Goal: Task Accomplishment & Management: Manage account settings

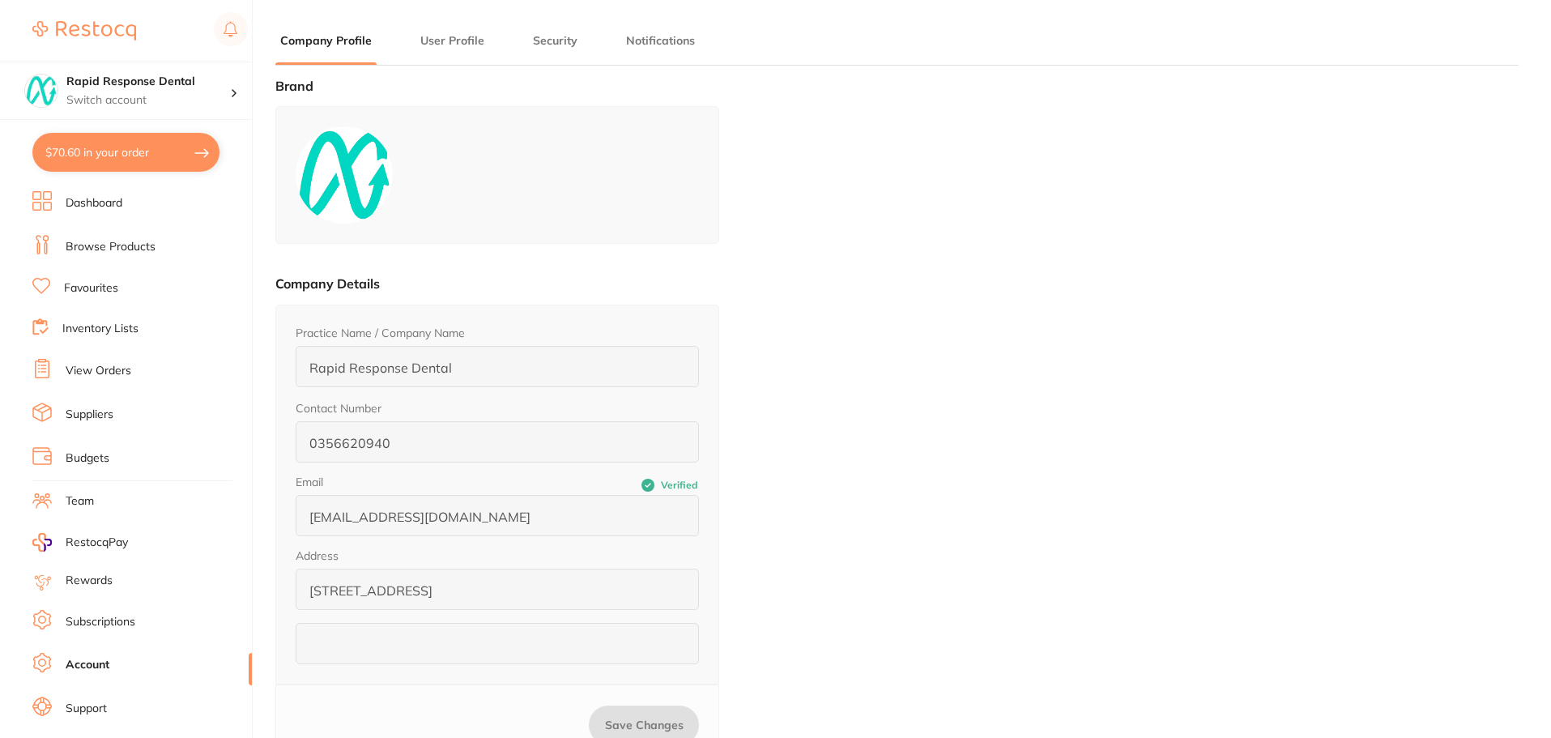
type input "[PERSON_NAME]"
type input "."
type input "[EMAIL_ADDRESS][DOMAIN_NAME]"
click at [154, 85] on h4 "Rapid Response Dental" at bounding box center [148, 82] width 164 height 16
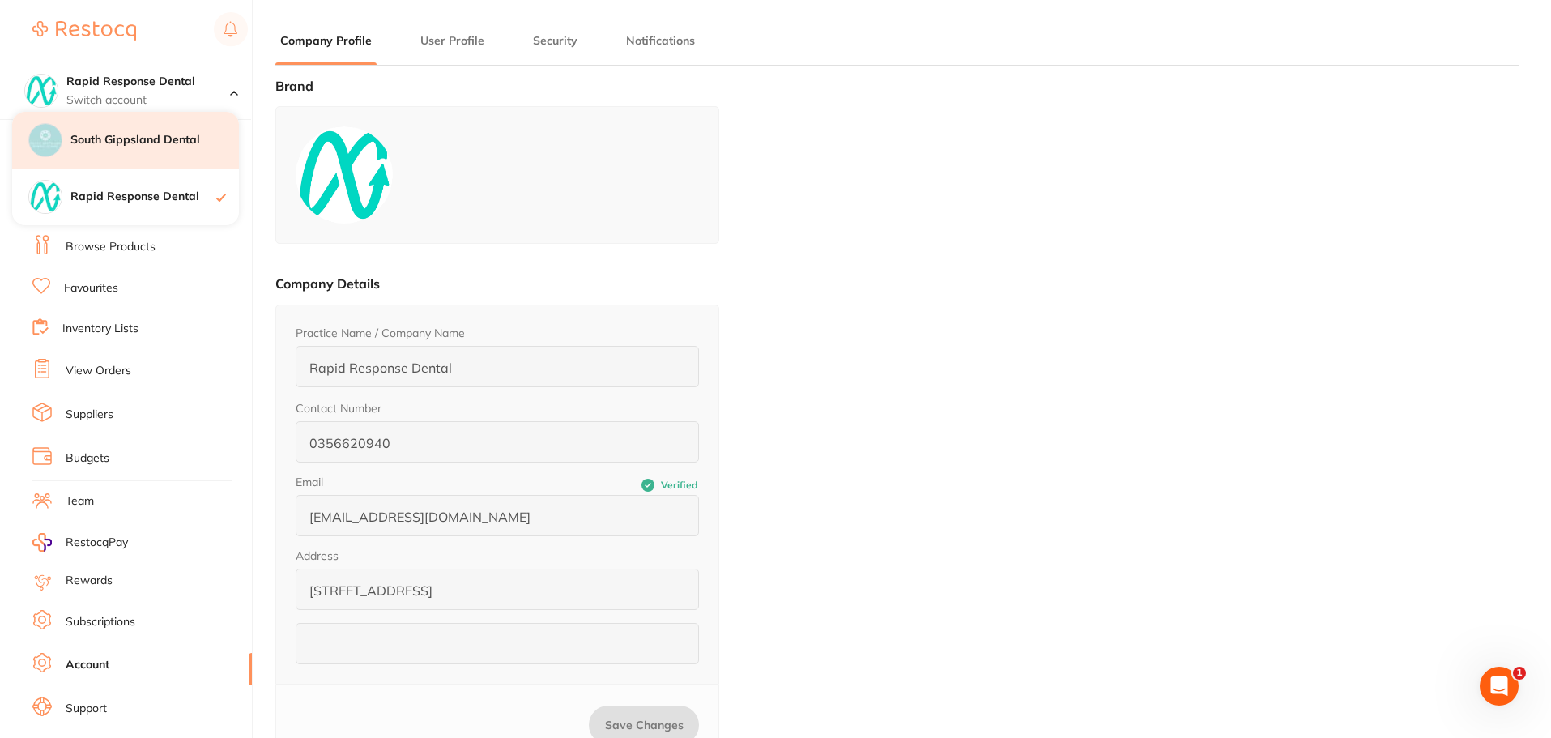
click at [159, 131] on div "South Gippsland Dental" at bounding box center [125, 140] width 227 height 57
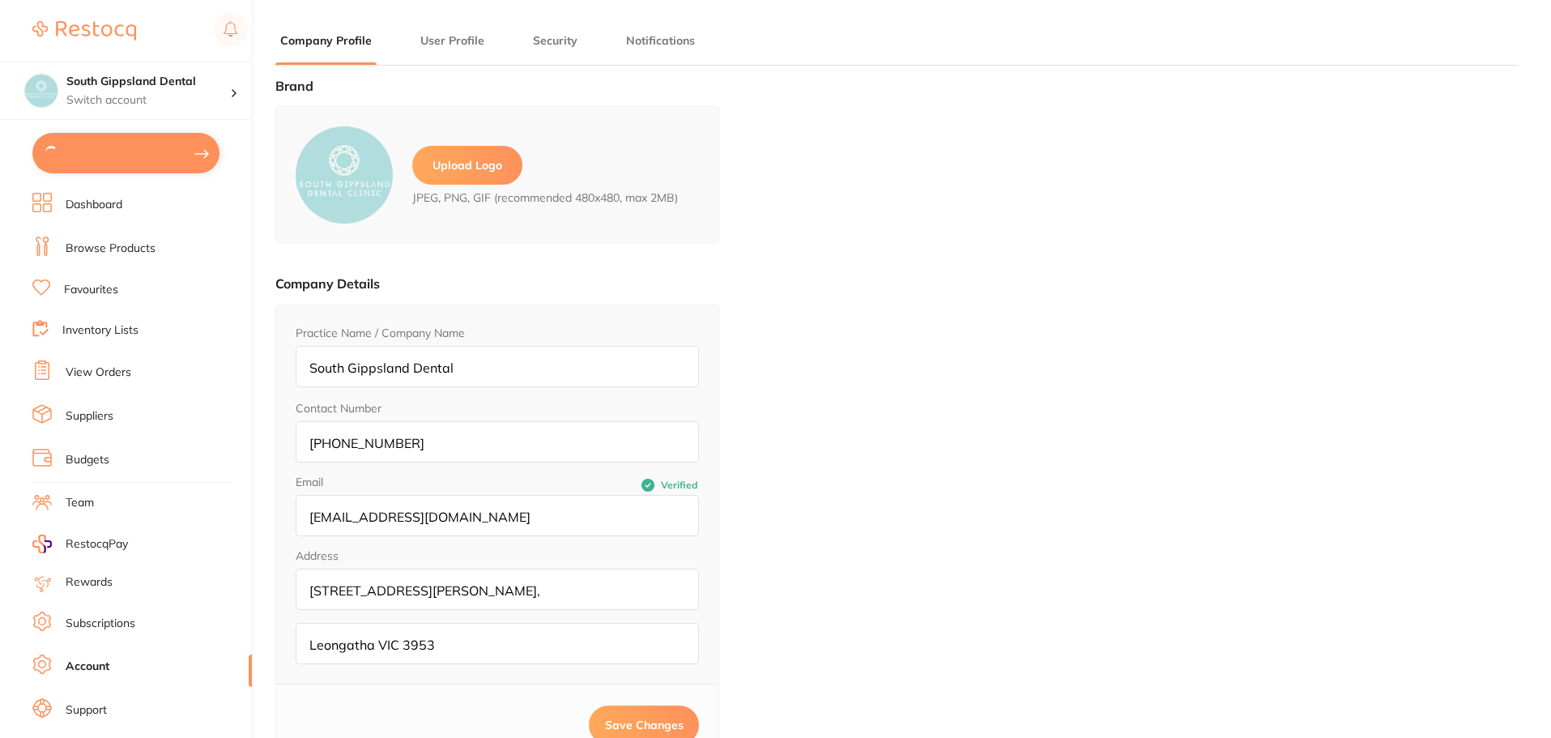
type input "[PERSON_NAME]"
type input "."
type input "[EMAIL_ADDRESS][DOMAIN_NAME]"
click at [465, 32] on main "Company Profile User Profile Security Notifications Brand Upload Logo JPEG, PNG…" at bounding box center [913, 478] width 1276 height 956
click at [465, 36] on button "User Profile" at bounding box center [453, 40] width 74 height 15
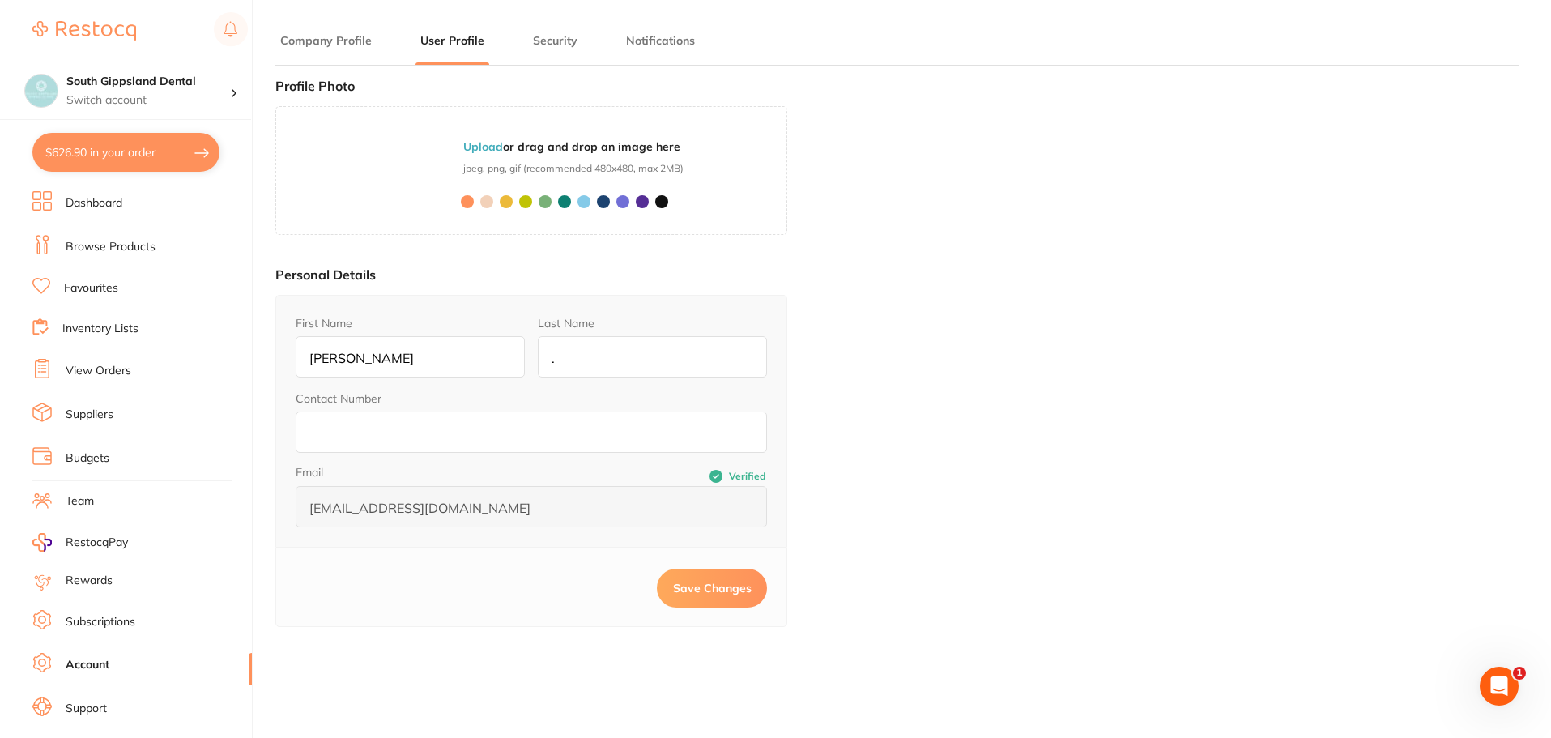
click at [350, 38] on button "Company Profile" at bounding box center [325, 40] width 101 height 15
